Goal: Check status: Check status

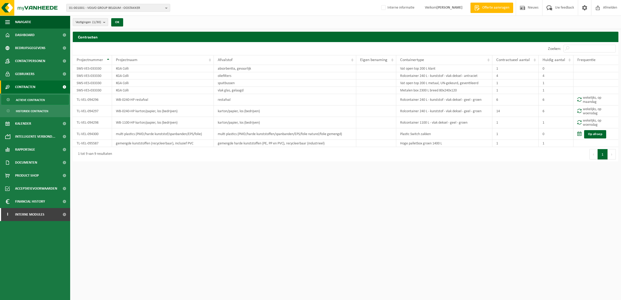
click at [104, 21] on b "submit" at bounding box center [105, 21] width 5 height 7
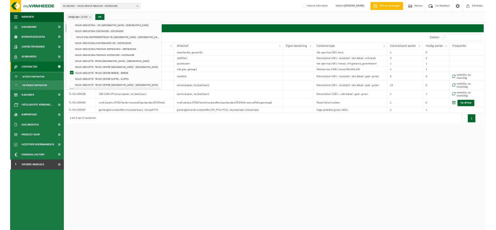
scroll to position [175, 0]
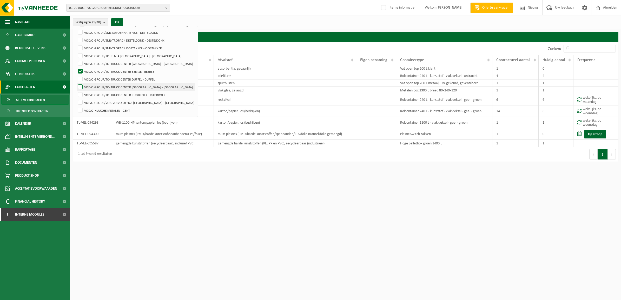
click at [116, 90] on label "VOLVO GROUP/TC- TRUCK CENTER [GEOGRAPHIC_DATA] - [GEOGRAPHIC_DATA]" at bounding box center [136, 87] width 118 height 8
click at [76, 83] on input "VOLVO GROUP/TC- TRUCK CENTER [GEOGRAPHIC_DATA] - [GEOGRAPHIC_DATA]" at bounding box center [76, 83] width 0 height 0
checkbox input "true"
click at [111, 71] on label "VOLVO GROUP/TC- TRUCK CENTER BEERSE - BEERSE" at bounding box center [136, 72] width 118 height 8
click at [76, 68] on input "VOLVO GROUP/TC- TRUCK CENTER BEERSE - BEERSE" at bounding box center [76, 67] width 0 height 0
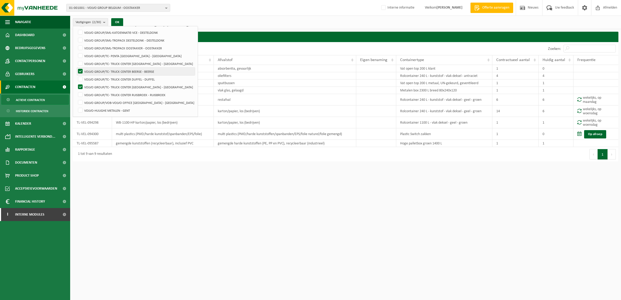
checkbox input "false"
click at [114, 19] on button "OK" at bounding box center [117, 22] width 12 height 8
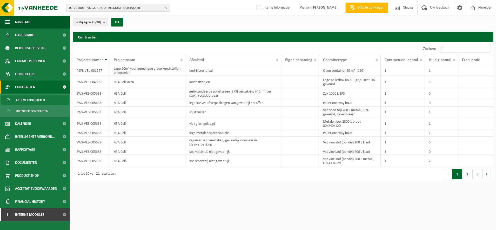
drag, startPoint x: 101, startPoint y: 21, endPoint x: 101, endPoint y: 38, distance: 16.6
click at [101, 21] on count "(1/30)" at bounding box center [96, 22] width 9 height 3
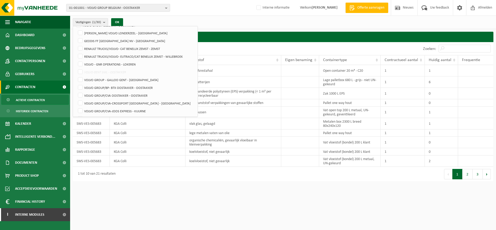
scroll to position [0, 0]
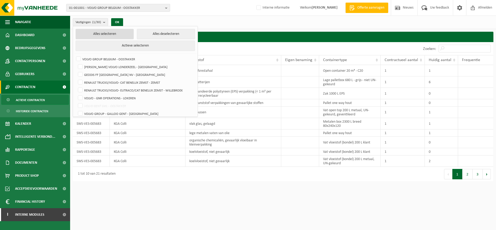
click at [115, 34] on button "Alles selecteren" at bounding box center [105, 34] width 58 height 10
checkbox input "true"
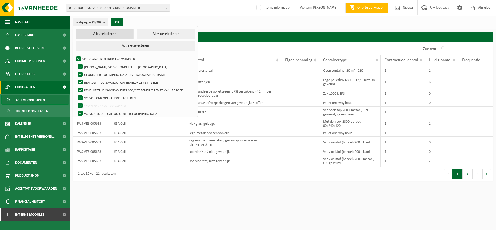
checkbox input "true"
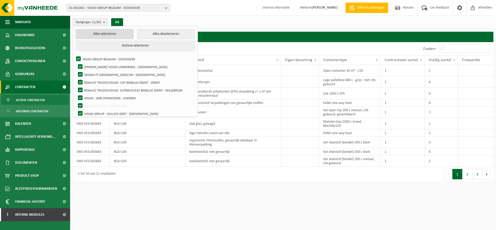
checkbox input "true"
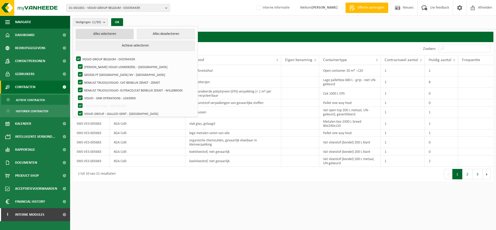
checkbox input "true"
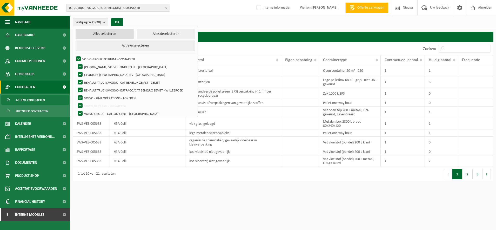
checkbox input "true"
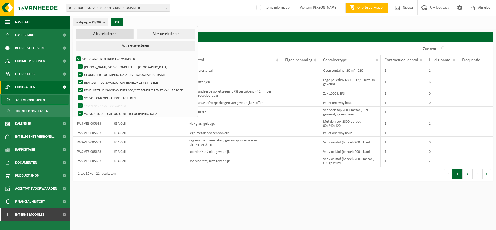
checkbox input "true"
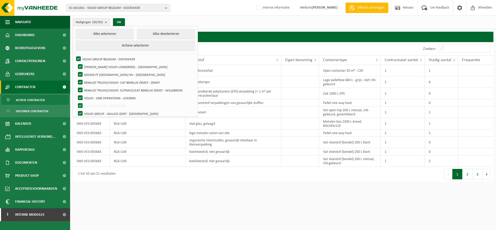
drag, startPoint x: 160, startPoint y: 19, endPoint x: 140, endPoint y: 47, distance: 34.2
click at [160, 19] on div "Vestigingen (30/30) Alles selecteren Alles deselecteren Actieve selecteren VOLV…" at bounding box center [283, 23] width 426 height 14
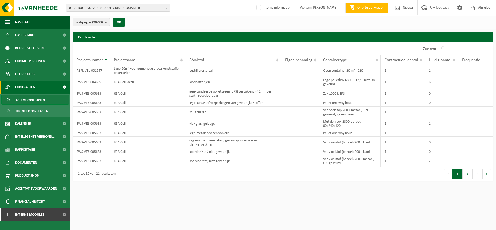
click at [197, 30] on div "Vestigingen (30/30) Alles selecteren Alles deselecteren Actieve selecteren VOLV…" at bounding box center [248, 92] width 496 height 184
click at [28, 99] on span "Actieve contracten" at bounding box center [30, 100] width 29 height 10
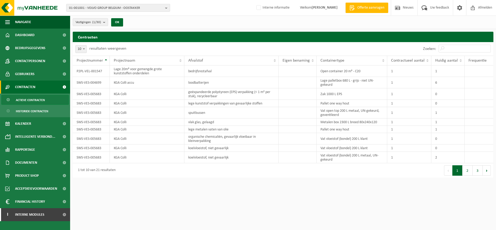
click at [79, 50] on span "10" at bounding box center [81, 48] width 11 height 7
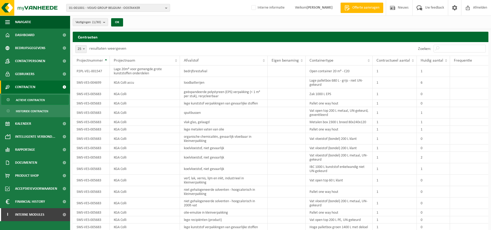
click at [83, 48] on b at bounding box center [84, 48] width 2 height 1
select select "50"
click at [119, 22] on button "OK" at bounding box center [117, 22] width 12 height 8
click at [251, 118] on td "vlak glas, gelaagd" at bounding box center [224, 121] width 88 height 7
click at [157, 137] on td "KGA Colli" at bounding box center [145, 138] width 70 height 11
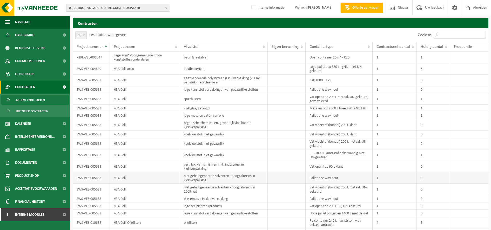
scroll to position [7, 0]
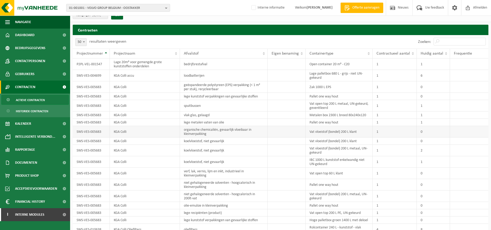
click at [209, 127] on td "organische chemicaliën, gevaarlijk vloeibaar in kleinverpakking" at bounding box center [224, 131] width 88 height 11
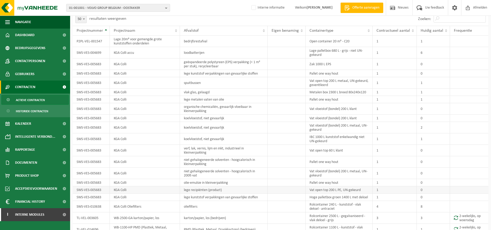
scroll to position [39, 0]
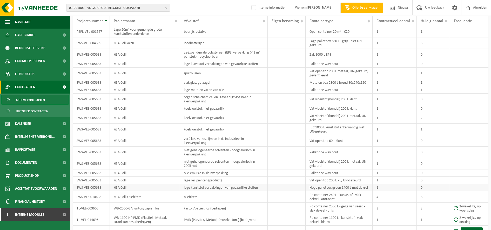
click at [212, 188] on td "lege kunststof verpakkingen van gevaarlijke stoffen" at bounding box center [224, 187] width 88 height 7
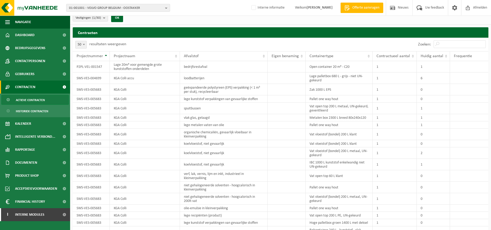
scroll to position [0, 0]
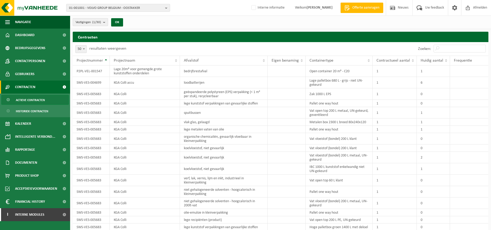
click at [103, 22] on button "Vestigingen (1/30)" at bounding box center [90, 22] width 35 height 8
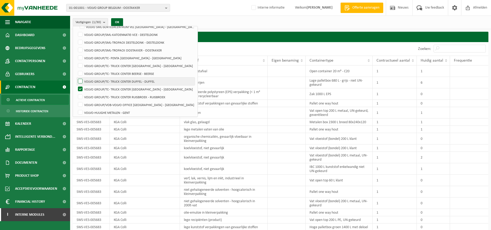
scroll to position [174, 0]
click at [113, 85] on label "VOLVO GROUP/TC- TRUCK CENTER [GEOGRAPHIC_DATA] - [GEOGRAPHIC_DATA]" at bounding box center [136, 88] width 118 height 8
click at [76, 84] on input "VOLVO GROUP/TC- TRUCK CENTER [GEOGRAPHIC_DATA] - [GEOGRAPHIC_DATA]" at bounding box center [76, 83] width 0 height 0
checkbox input "false"
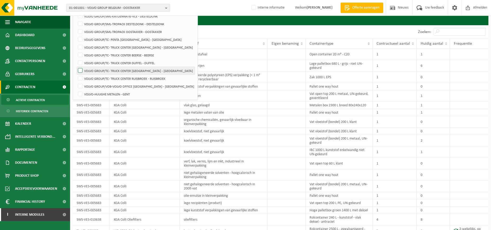
scroll to position [32, 0]
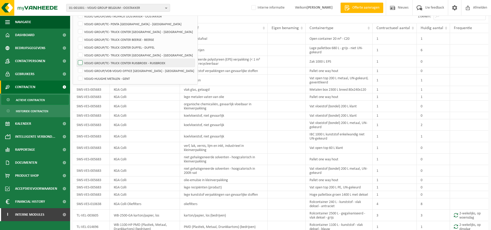
click at [144, 60] on label "VOLVO GROUP/TC- TRUCK CENTER RUISBROEK - RUISBROEK" at bounding box center [136, 63] width 118 height 8
click at [76, 59] on input "VOLVO GROUP/TC- TRUCK CENTER RUISBROEK - RUISBROEK" at bounding box center [76, 59] width 0 height 0
checkbox input "true"
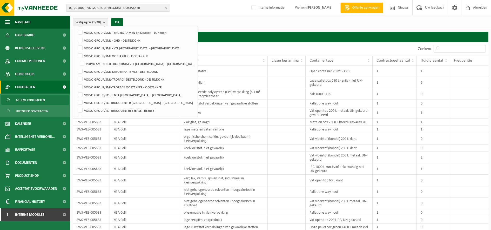
scroll to position [109, 0]
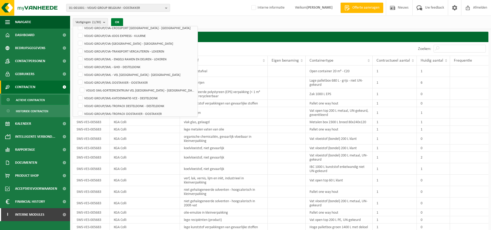
click at [116, 20] on button "OK" at bounding box center [117, 22] width 12 height 8
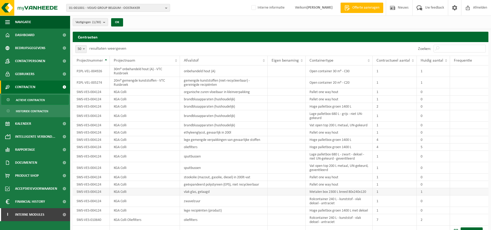
scroll to position [65, 0]
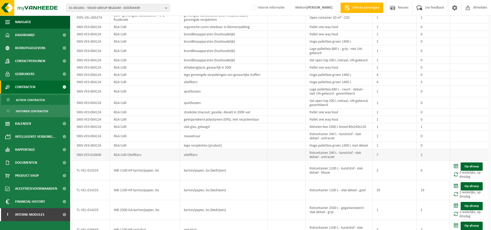
click at [236, 158] on td "oliefilters" at bounding box center [224, 154] width 88 height 11
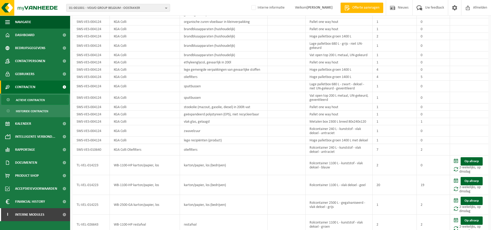
scroll to position [130, 0]
